Goal: Task Accomplishment & Management: Complete application form

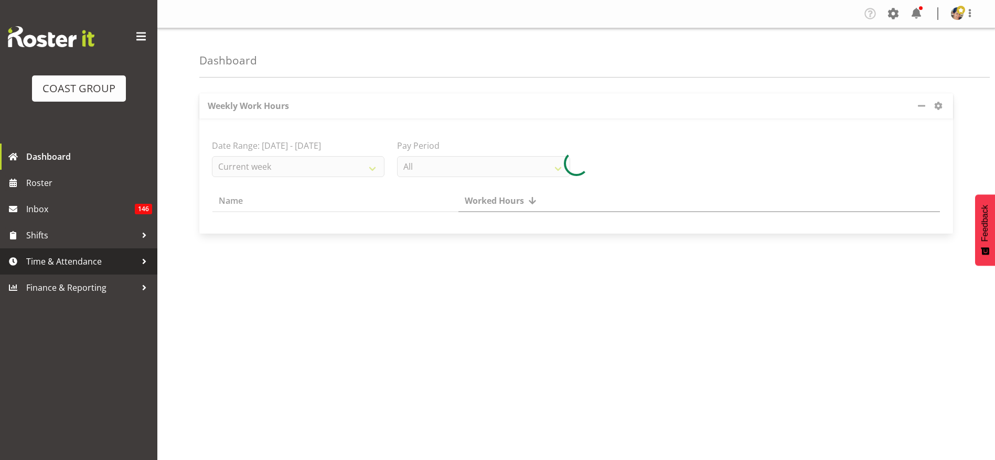
click at [72, 265] on span "Time & Attendance" at bounding box center [81, 262] width 110 height 16
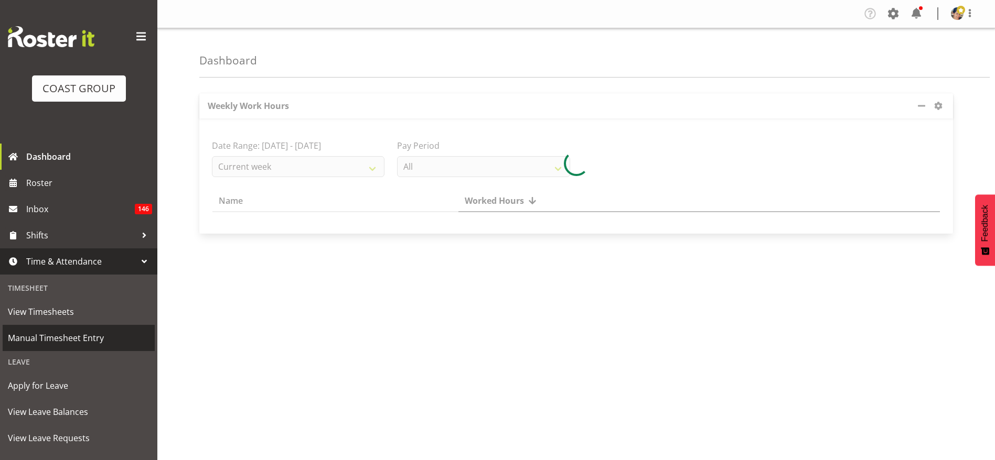
click at [93, 338] on span "Manual Timesheet Entry" at bounding box center [79, 338] width 142 height 16
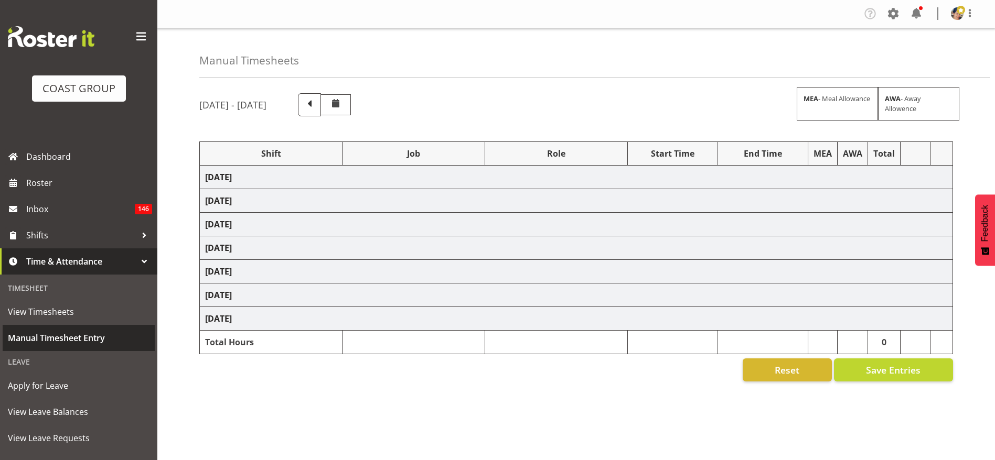
scroll to position [1, 0]
select select "36273"
select select "69"
select select "37"
select select "1404"
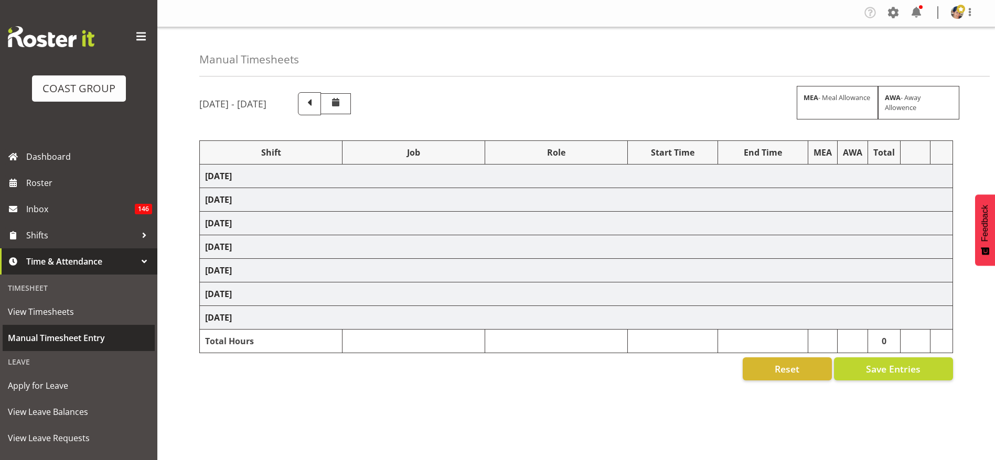
select select "69"
select select "37"
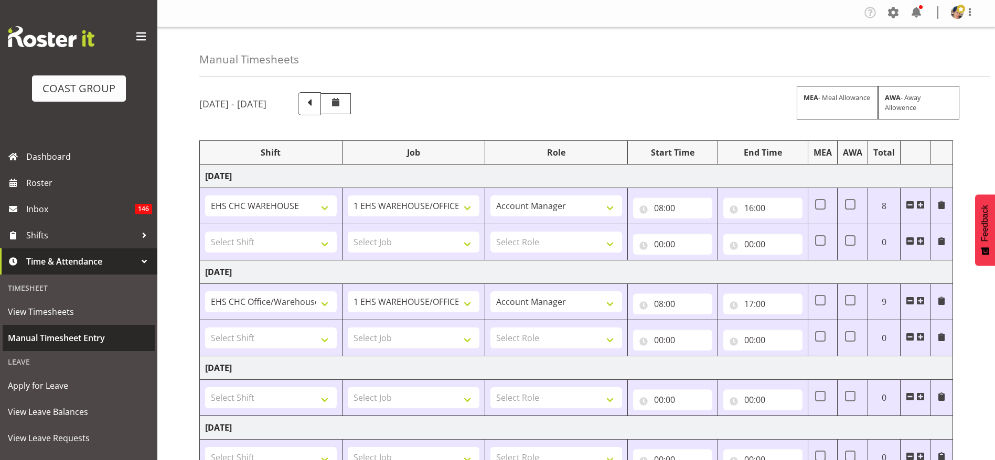
scroll to position [0, 0]
click at [77, 337] on span "Manual Timesheet Entry" at bounding box center [79, 338] width 142 height 16
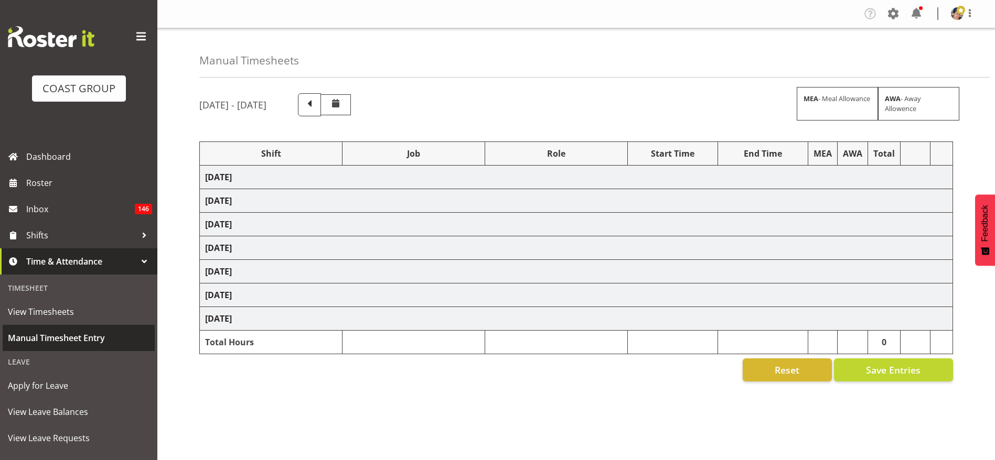
click at [51, 335] on span "Manual Timesheet Entry" at bounding box center [79, 338] width 142 height 16
select select "36273"
select select "69"
select select "37"
select select "1404"
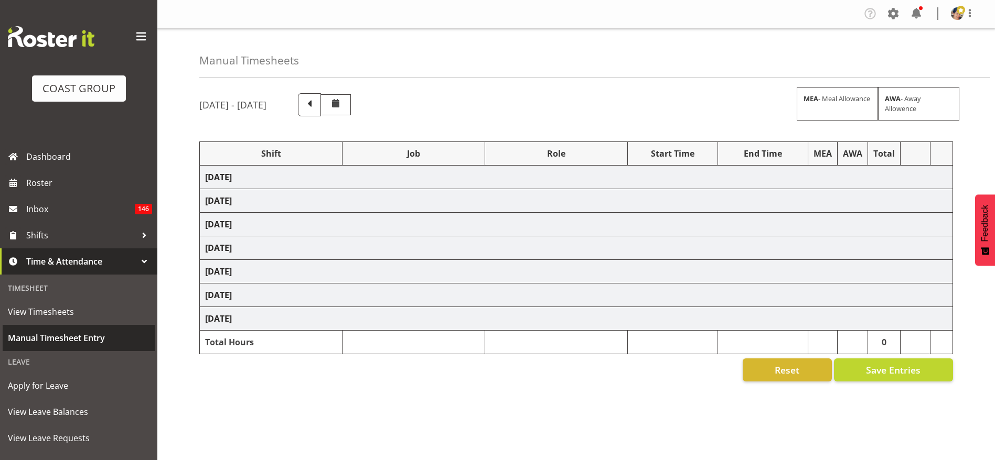
select select "69"
select select "37"
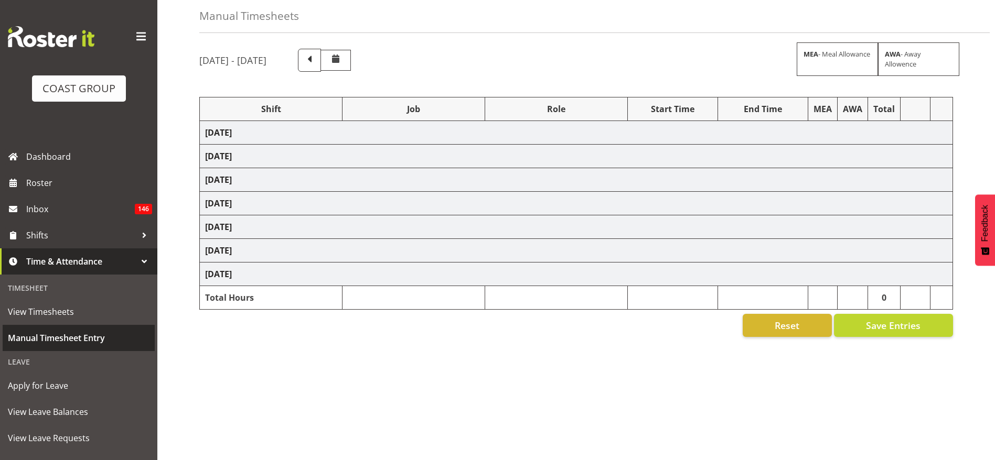
select select "36273"
select select "69"
select select "37"
select select "1404"
select select "69"
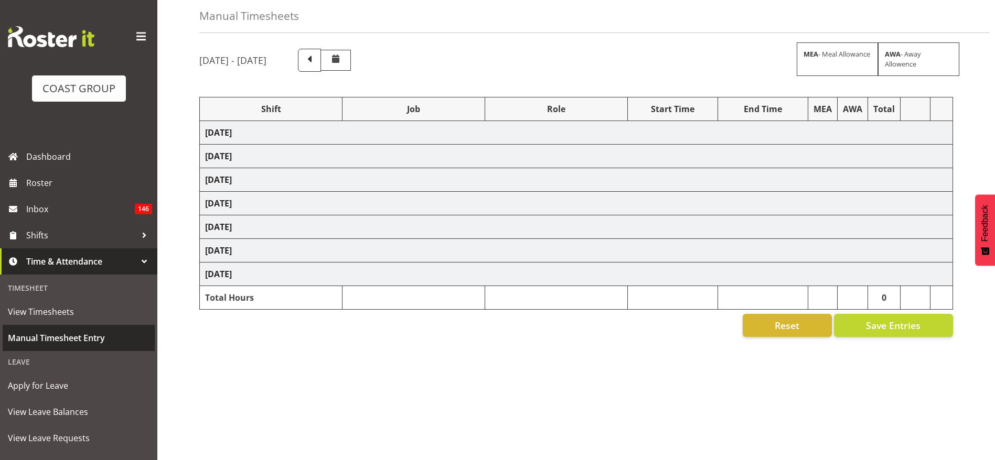
select select "37"
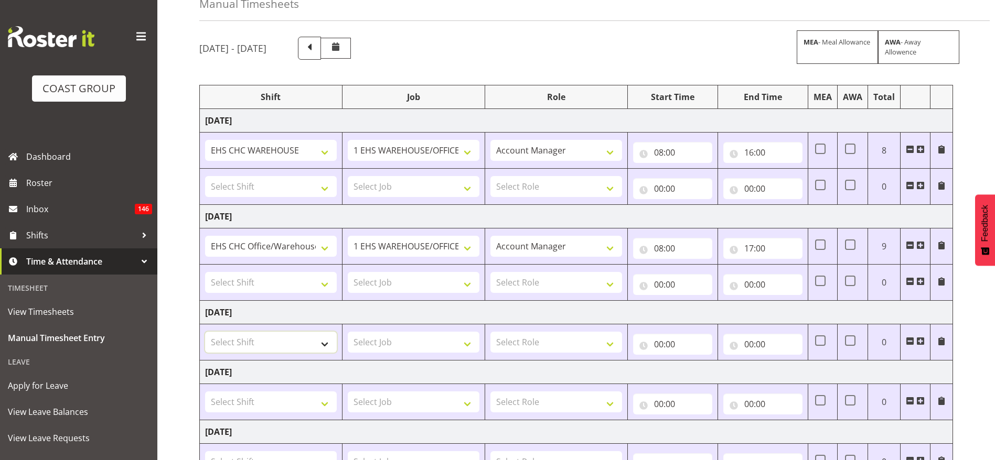
click at [278, 338] on select "Select Shift ARTS CANT NGAIO MARSH ASBTE ASNZ Exhibitor Build Admin Admin Admin…" at bounding box center [271, 342] width 132 height 21
select select "1404"
click at [205, 332] on select "Select Shift ARTS CANT NGAIO MARSH ASBTE ASNZ Exhibitor Build Admin Admin Admin…" at bounding box center [271, 342] width 132 height 21
click at [389, 335] on select "Select Job 1 Carlton Events 1 Carlton Hamilton 1 Carlton Wellington 1 EHS WAREH…" at bounding box center [414, 342] width 132 height 21
select select "69"
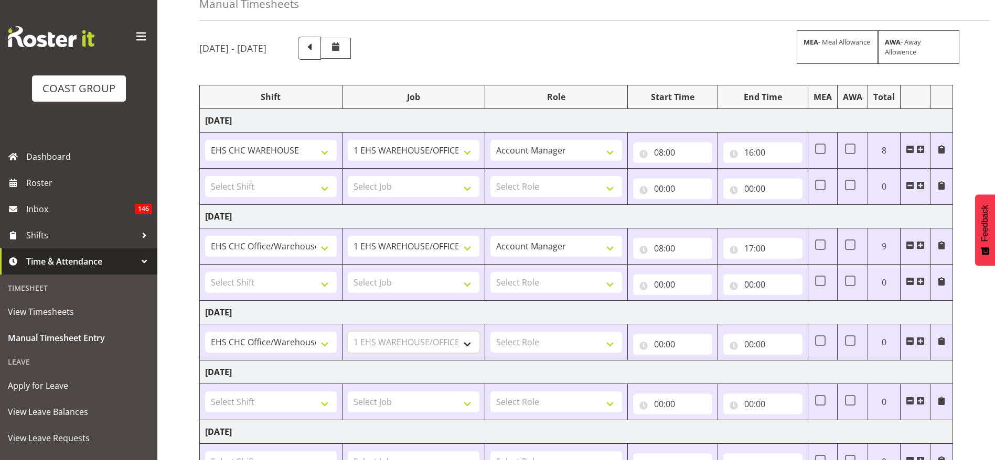
click at [348, 332] on select "Select Job 1 Carlton Events 1 Carlton Hamilton 1 Carlton Wellington 1 EHS WAREH…" at bounding box center [414, 342] width 132 height 21
click at [551, 342] on select "Select Role ACCOUNT MANAGER Account Manager" at bounding box center [556, 342] width 132 height 21
select select "37"
click at [490, 332] on select "Select Role ACCOUNT MANAGER Account Manager" at bounding box center [556, 342] width 132 height 21
click at [673, 341] on input "00:00" at bounding box center [672, 344] width 79 height 21
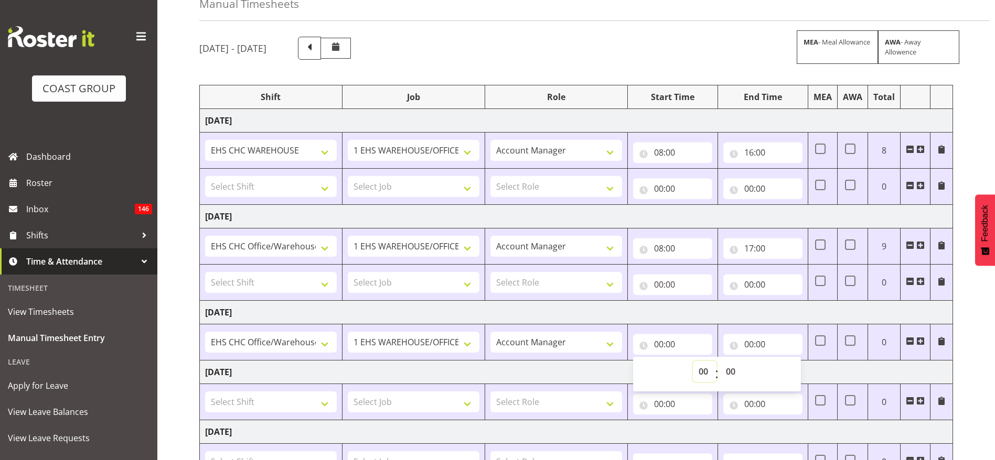
click at [697, 375] on select "00 01 02 03 04 05 06 07 08 09 10 11 12 13 14 15 16 17 18 19 20 21 22 23" at bounding box center [705, 371] width 24 height 21
select select "8"
click at [693, 361] on select "00 01 02 03 04 05 06 07 08 09 10 11 12 13 14 15 16 17 18 19 20 21 22 23" at bounding box center [705, 371] width 24 height 21
type input "08:00"
click at [756, 341] on input "00:00" at bounding box center [762, 344] width 79 height 21
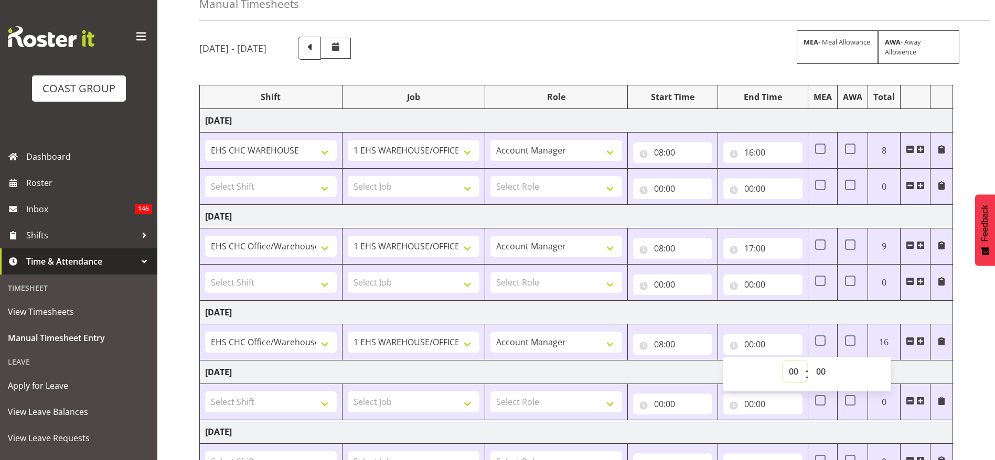
click at [791, 373] on select "00 01 02 03 04 05 06 07 08 09 10 11 12 13 14 15 16 17 18 19 20 21 22 23" at bounding box center [795, 371] width 24 height 21
select select "17"
click at [783, 361] on select "00 01 02 03 04 05 06 07 08 09 10 11 12 13 14 15 16 17 18 19 20 21 22 23" at bounding box center [795, 371] width 24 height 21
type input "17:00"
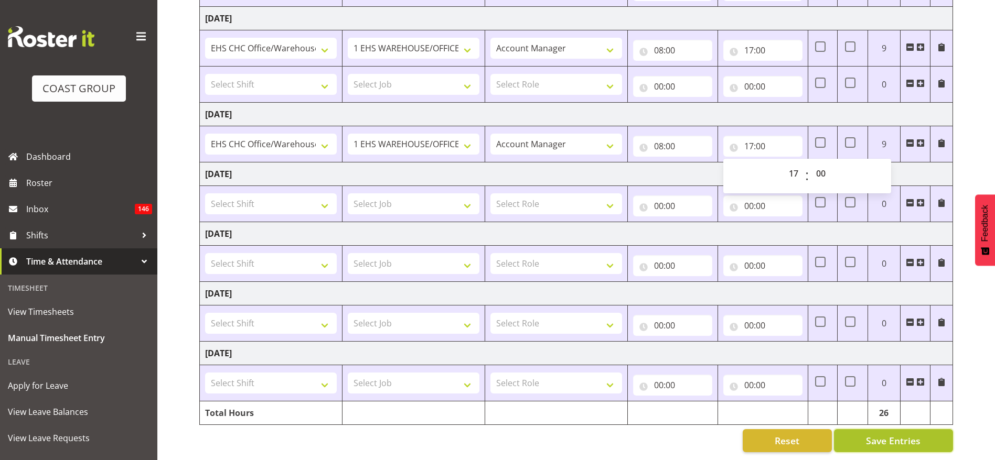
click at [903, 434] on span "Save Entries" at bounding box center [893, 441] width 55 height 14
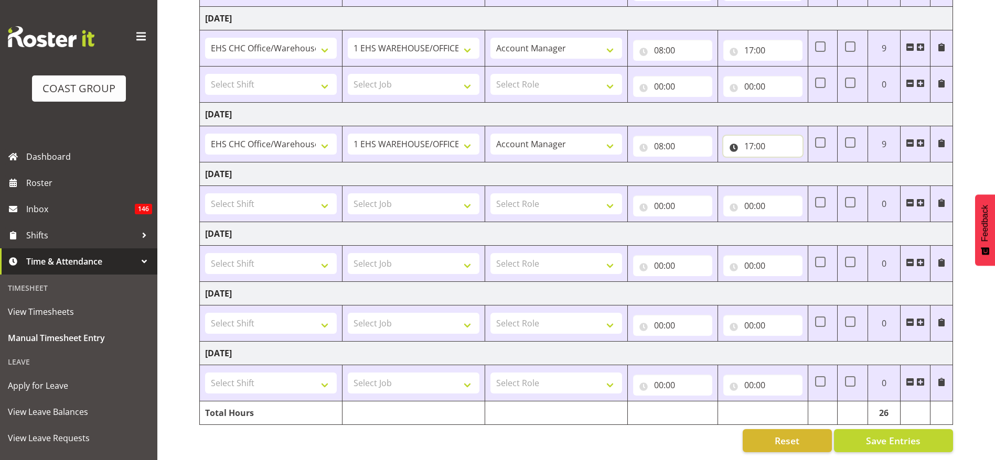
click at [751, 138] on input "17:00" at bounding box center [762, 146] width 79 height 21
click at [800, 163] on select "00 01 02 03 04 05 06 07 08 09 10 11 12 13 14 15 16 17 18 19 20 21 22 23" at bounding box center [795, 173] width 24 height 21
select select "16"
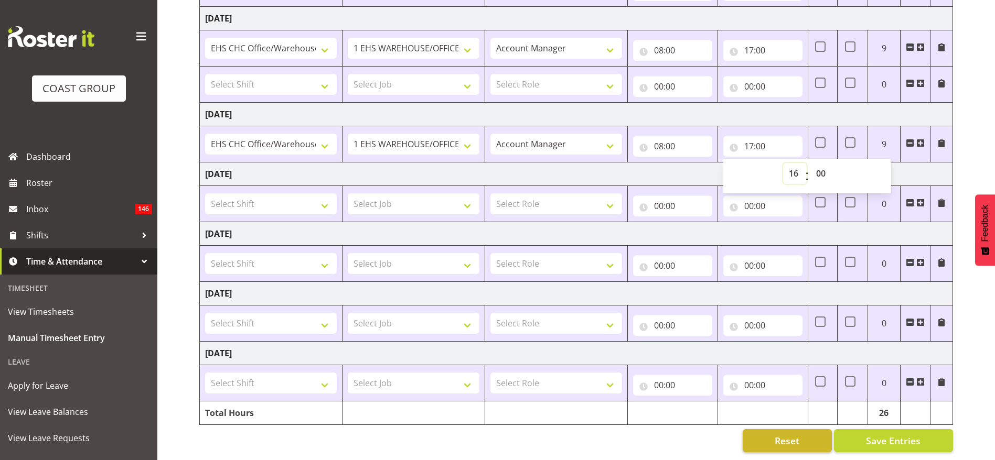
click at [783, 163] on select "00 01 02 03 04 05 06 07 08 09 10 11 12 13 14 15 16 17 18 19 20 21 22 23" at bounding box center [795, 173] width 24 height 21
type input "16:00"
click at [823, 163] on select "00 01 02 03 04 05 06 07 08 09 10 11 12 13 14 15 16 17 18 19 20 21 22 23 24 25 2…" at bounding box center [822, 173] width 24 height 21
select select "30"
click at [810, 163] on select "00 01 02 03 04 05 06 07 08 09 10 11 12 13 14 15 16 17 18 19 20 21 22 23 24 25 2…" at bounding box center [822, 173] width 24 height 21
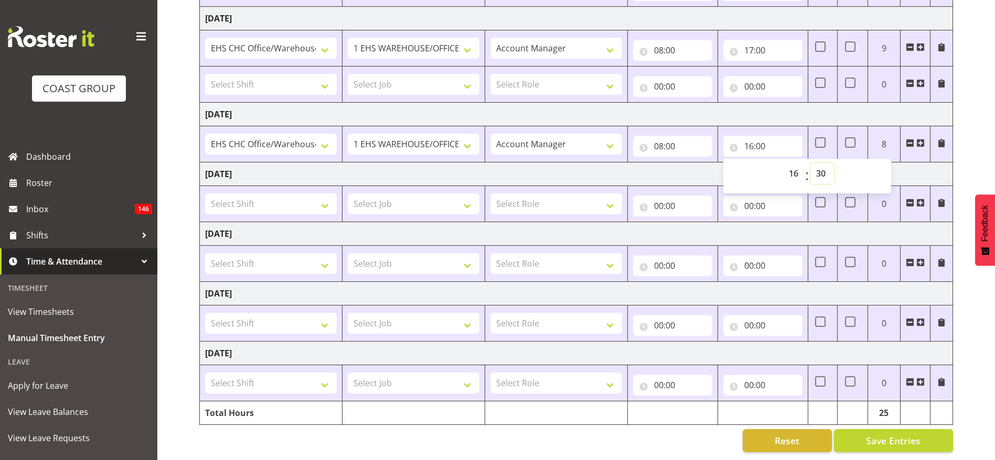
type input "16:30"
click at [890, 438] on button "Save Entries" at bounding box center [893, 440] width 119 height 23
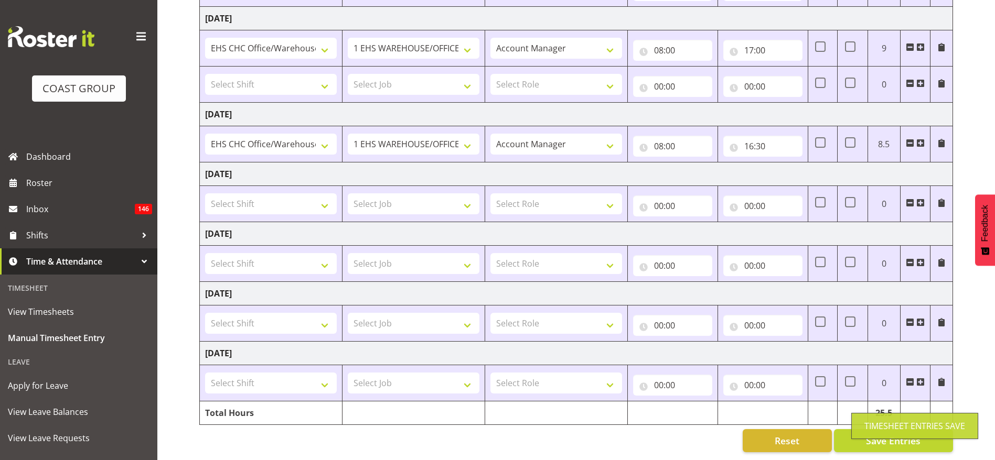
click at [264, 264] on td "Select Shift ARTS CANT NGAIO MARSH ASBTE ASNZ Exhibitor Build Admin Admin Admin…" at bounding box center [271, 264] width 143 height 36
click at [279, 253] on select "Select Shift ARTS CANT NGAIO MARSH ASBTE ASNZ Exhibitor Build Admin Admin Admin…" at bounding box center [271, 263] width 132 height 21
select select "1404"
click at [205, 253] on select "Select Shift ARTS CANT NGAIO MARSH ASBTE ASNZ Exhibitor Build Admin Admin Admin…" at bounding box center [271, 263] width 132 height 21
click at [408, 253] on select "Select Job 1 Carlton Events 1 Carlton Hamilton 1 Carlton Wellington 1 EHS WAREH…" at bounding box center [414, 263] width 132 height 21
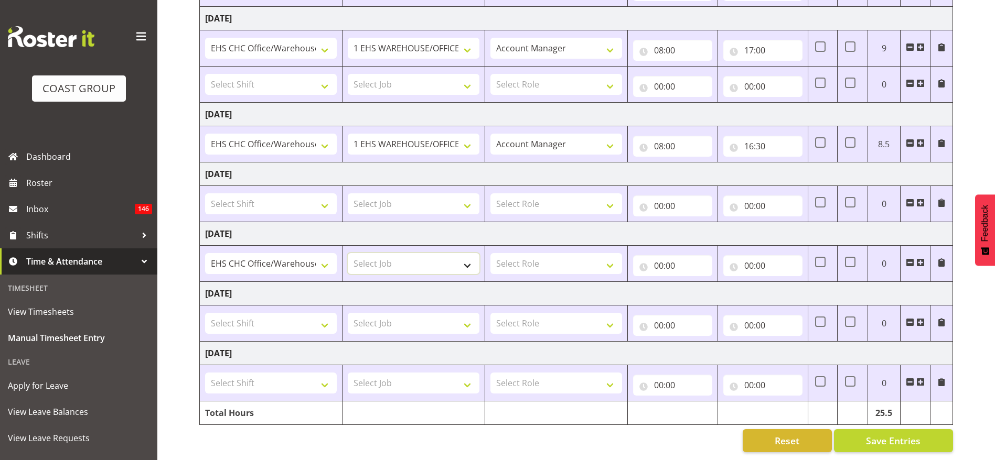
select select "69"
click at [348, 253] on select "Select Job 1 Carlton Events 1 Carlton Hamilton 1 Carlton Wellington 1 EHS WAREH…" at bounding box center [414, 263] width 132 height 21
click at [549, 253] on select "Select Role ACCOUNT MANAGER Account Manager" at bounding box center [556, 263] width 132 height 21
select select "37"
click at [490, 253] on select "Select Role ACCOUNT MANAGER Account Manager" at bounding box center [556, 263] width 132 height 21
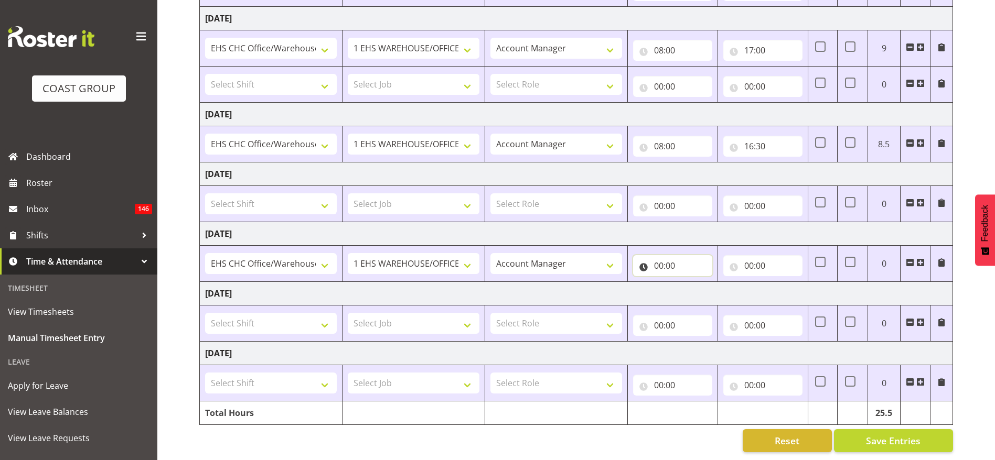
click at [672, 255] on input "00:00" at bounding box center [672, 265] width 79 height 21
click at [706, 283] on select "00 01 02 03 04 05 06 07 08 09 10 11 12 13 14 15 16 17 18 19 20 21 22 23" at bounding box center [705, 293] width 24 height 21
select select "12"
click at [693, 283] on select "00 01 02 03 04 05 06 07 08 09 10 11 12 13 14 15 16 17 18 19 20 21 22 23" at bounding box center [705, 293] width 24 height 21
type input "12:00"
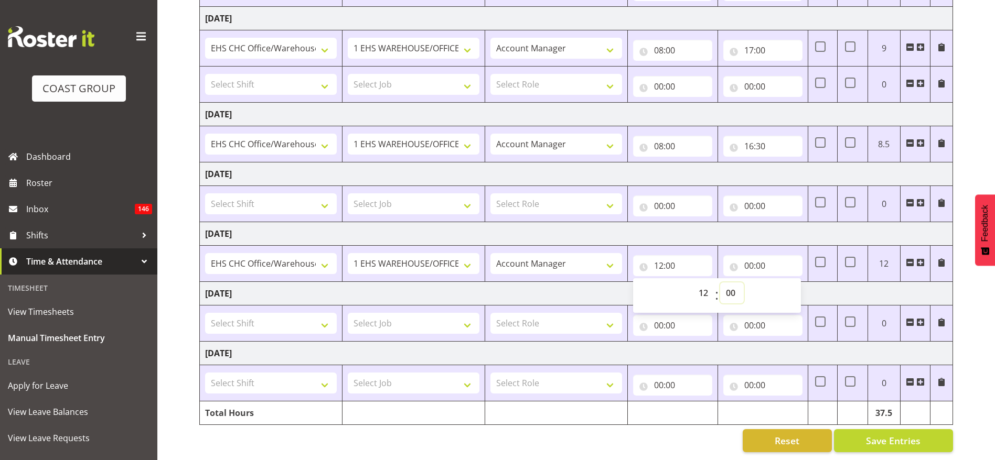
click at [728, 284] on select "00 01 02 03 04 05 06 07 08 09 10 11 12 13 14 15 16 17 18 19 20 21 22 23 24 25 2…" at bounding box center [732, 293] width 24 height 21
select select "30"
click at [720, 283] on select "00 01 02 03 04 05 06 07 08 09 10 11 12 13 14 15 16 17 18 19 20 21 22 23 24 25 2…" at bounding box center [732, 293] width 24 height 21
type input "12:30"
click at [513, 253] on select "ACCOUNT MANAGER Account Manager" at bounding box center [556, 263] width 132 height 21
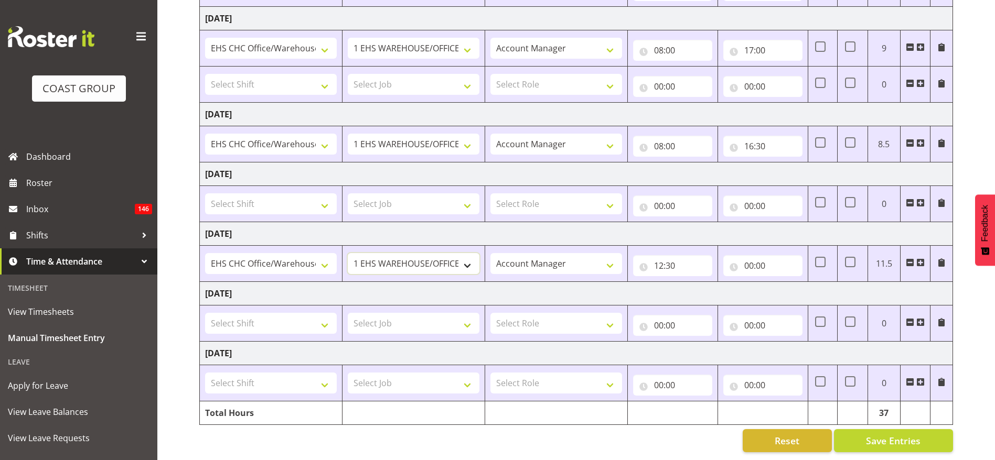
click at [426, 256] on select "1 Carlton Events 1 Carlton Hamilton 1 Carlton Wellington 1 EHS WAREHOUSE/OFFICE…" at bounding box center [414, 263] width 132 height 21
select select "9202"
click at [348, 253] on select "1 Carlton Events 1 Carlton Hamilton 1 Carlton Wellington 1 EHS WAREHOUSE/OFFICE…" at bounding box center [414, 263] width 132 height 21
click at [895, 429] on button "Save Entries" at bounding box center [893, 440] width 119 height 23
click at [763, 257] on input "00:00" at bounding box center [762, 265] width 79 height 21
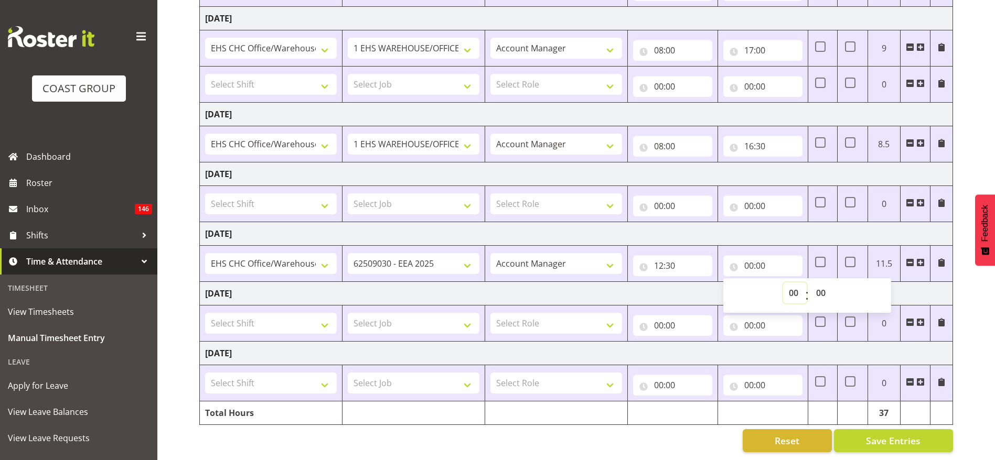
click at [796, 283] on select "00 01 02 03 04 05 06 07 08 09 10 11 12 13 14 15 16 17 18 19 20 21 22 23" at bounding box center [795, 293] width 24 height 21
select select "15"
click at [783, 283] on select "00 01 02 03 04 05 06 07 08 09 10 11 12 13 14 15 16 17 18 19 20 21 22 23" at bounding box center [795, 293] width 24 height 21
type input "15:00"
click at [774, 228] on td "[DATE]" at bounding box center [576, 234] width 753 height 24
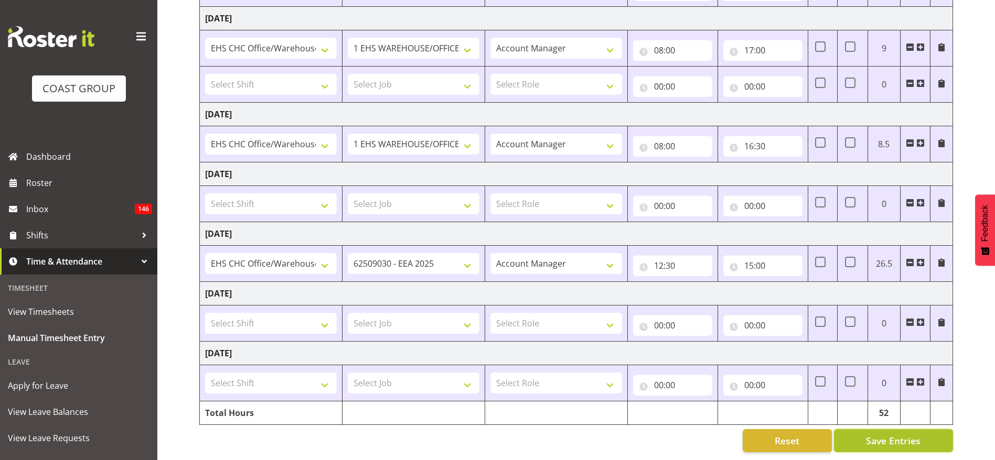
click at [889, 434] on span "Save Entries" at bounding box center [893, 441] width 55 height 14
